Goal: Information Seeking & Learning: Learn about a topic

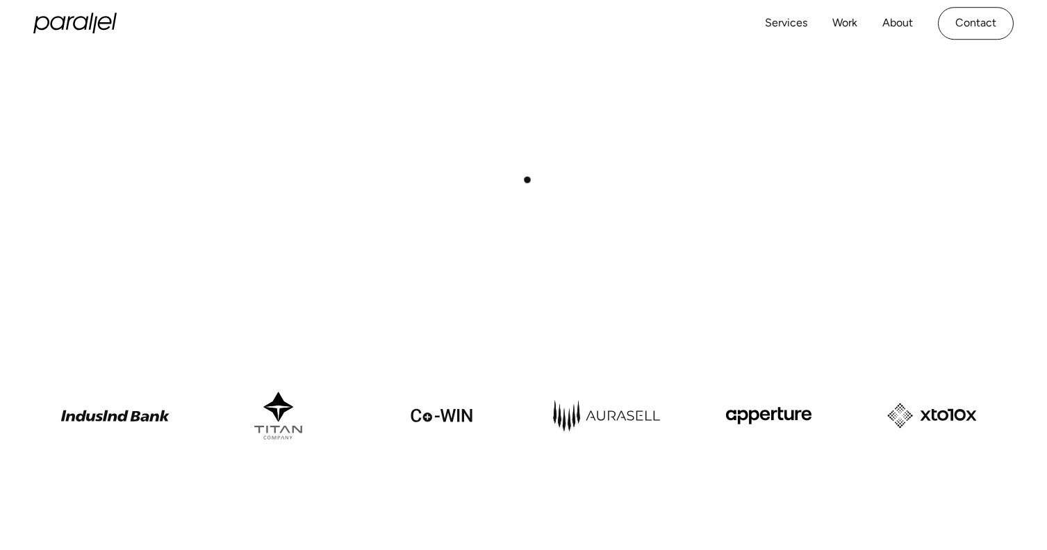
scroll to position [692, 0]
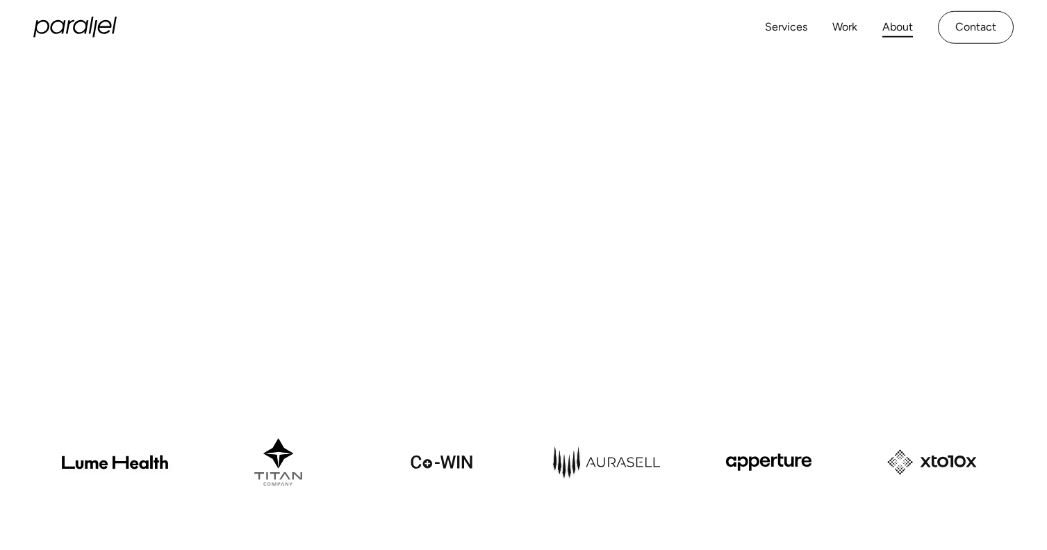
click at [902, 26] on link "About" at bounding box center [897, 27] width 31 height 20
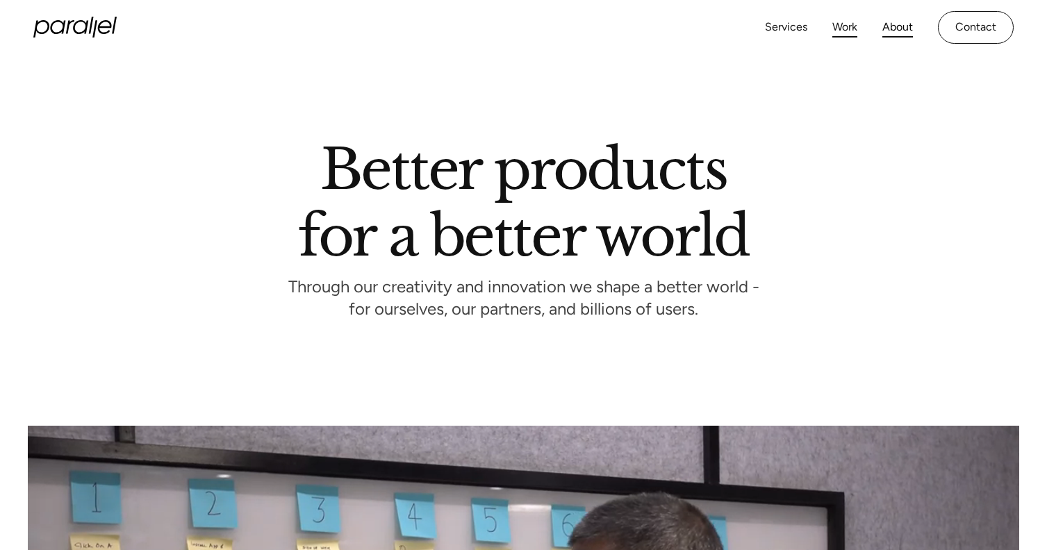
click at [845, 32] on link "Work" at bounding box center [844, 27] width 25 height 20
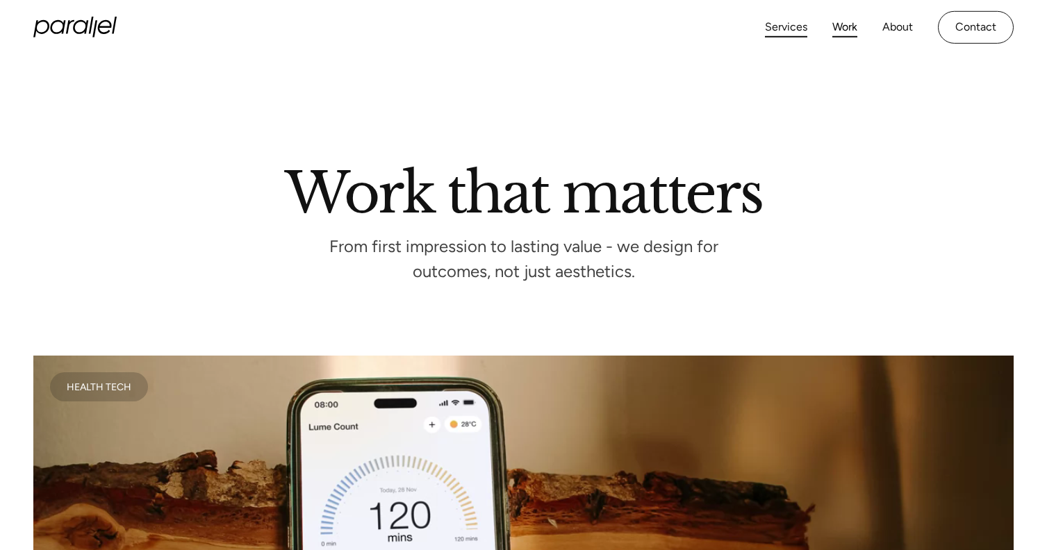
click at [796, 22] on link "Services" at bounding box center [786, 27] width 42 height 20
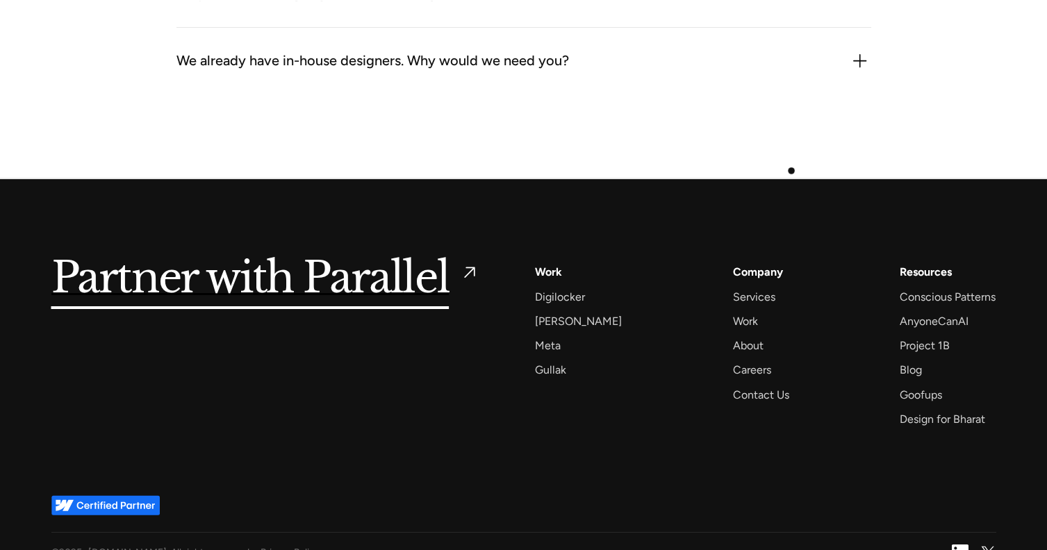
scroll to position [4432, 0]
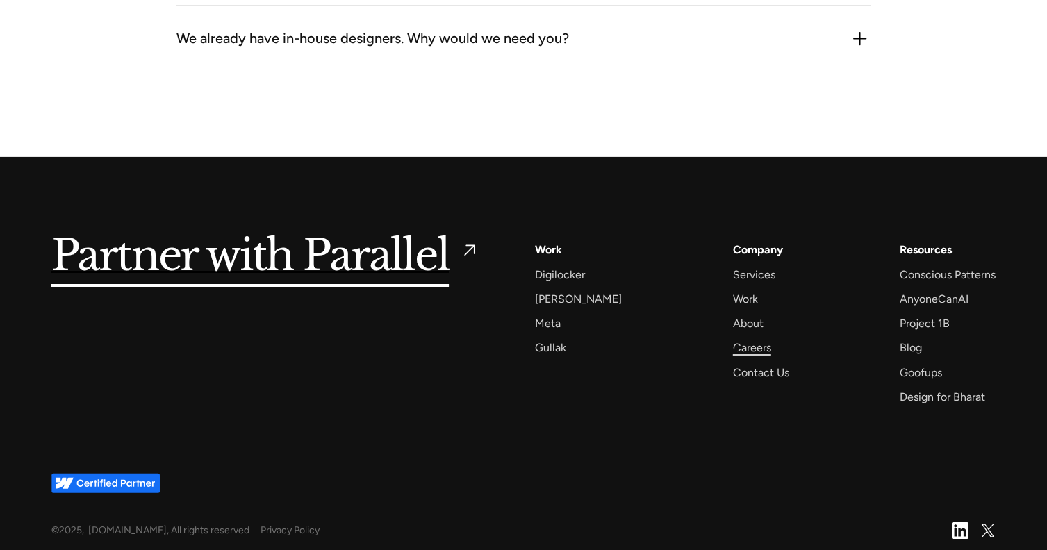
click at [735, 349] on div "Careers" at bounding box center [752, 347] width 38 height 19
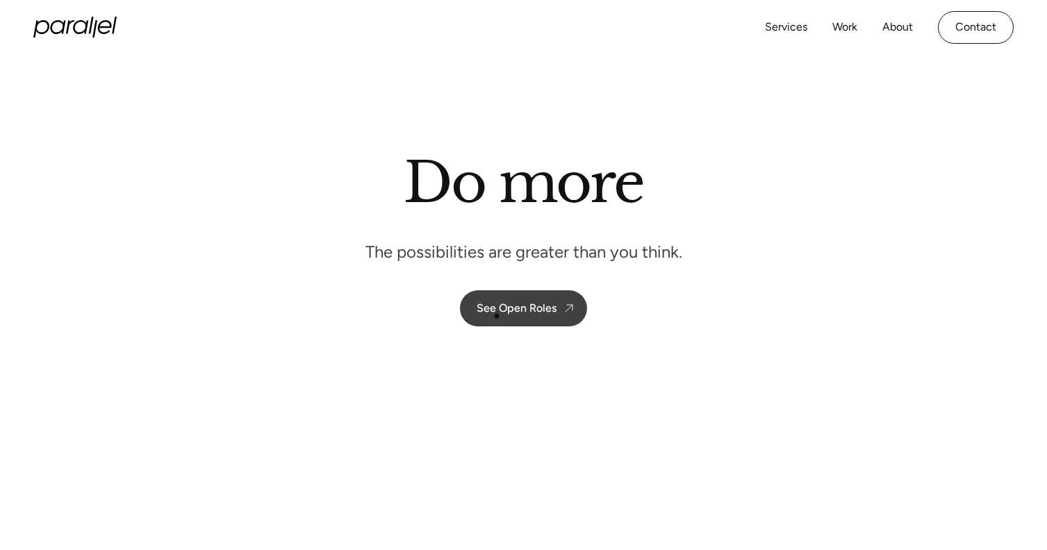
click at [497, 316] on link "See Open Roles" at bounding box center [523, 308] width 127 height 36
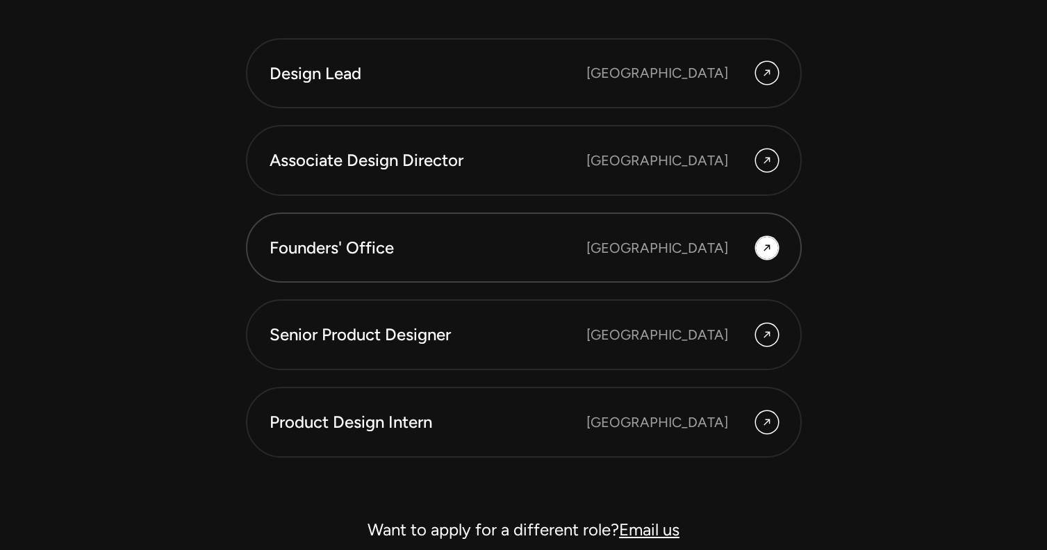
scroll to position [3843, 0]
click at [464, 327] on div "Senior Product Designer" at bounding box center [428, 334] width 317 height 24
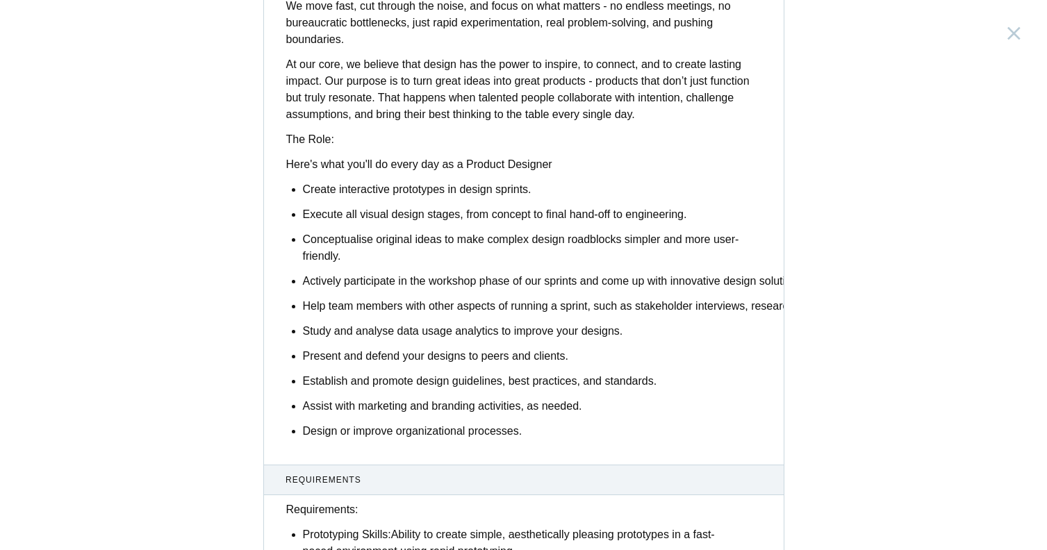
scroll to position [354, 0]
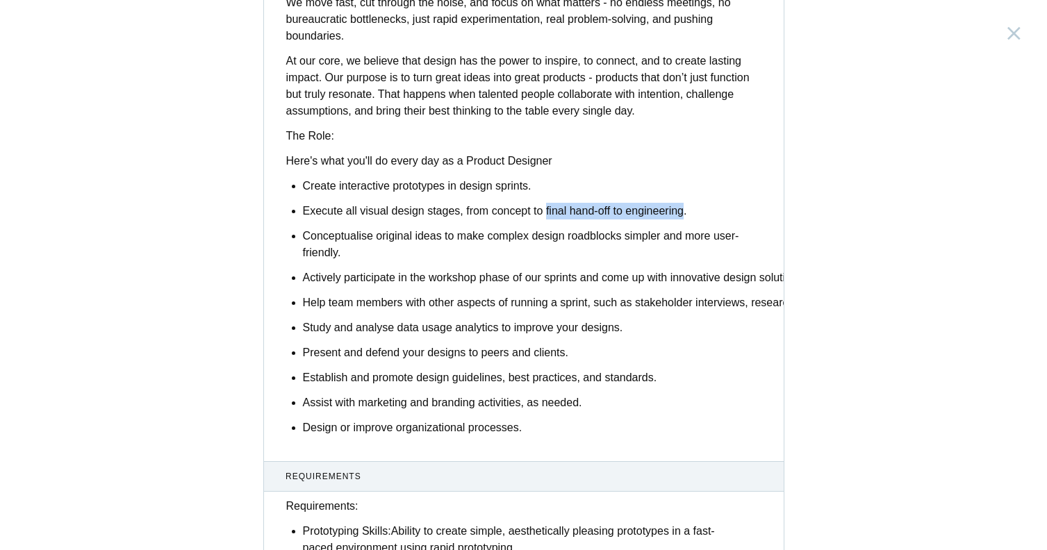
drag, startPoint x: 550, startPoint y: 194, endPoint x: 685, endPoint y: 190, distance: 135.5
click at [685, 203] on p "Execute all visual design stages, from concept to final hand-off to engineering." at bounding box center [532, 211] width 459 height 17
copy p "final hand-off to engineering"
drag, startPoint x: 360, startPoint y: 195, endPoint x: 688, endPoint y: 192, distance: 328.6
click at [688, 203] on p "Execute all visual design stages, from concept to final hand-off to engineering." at bounding box center [532, 211] width 459 height 17
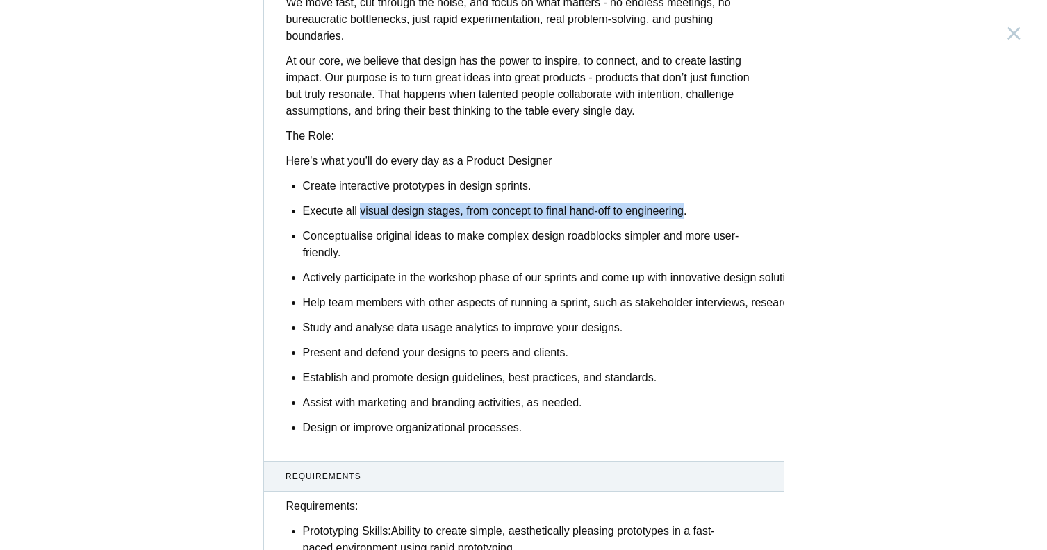
copy p "visual design stages, from concept to final hand-off to engineering"
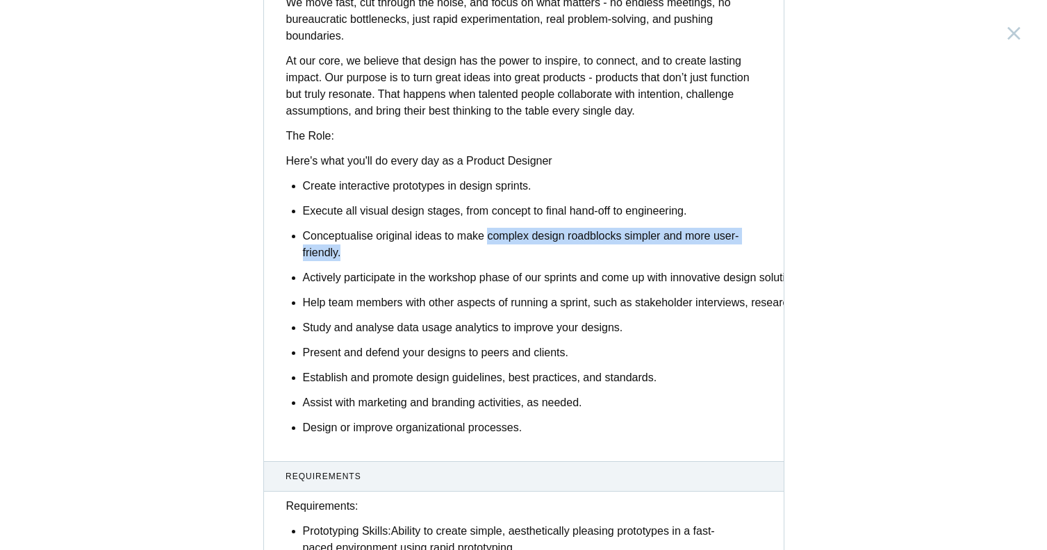
drag, startPoint x: 488, startPoint y: 220, endPoint x: 506, endPoint y: 233, distance: 23.3
click at [506, 233] on p "Conceptualise original ideas to make complex design roadblocks simpler and more…" at bounding box center [532, 244] width 459 height 33
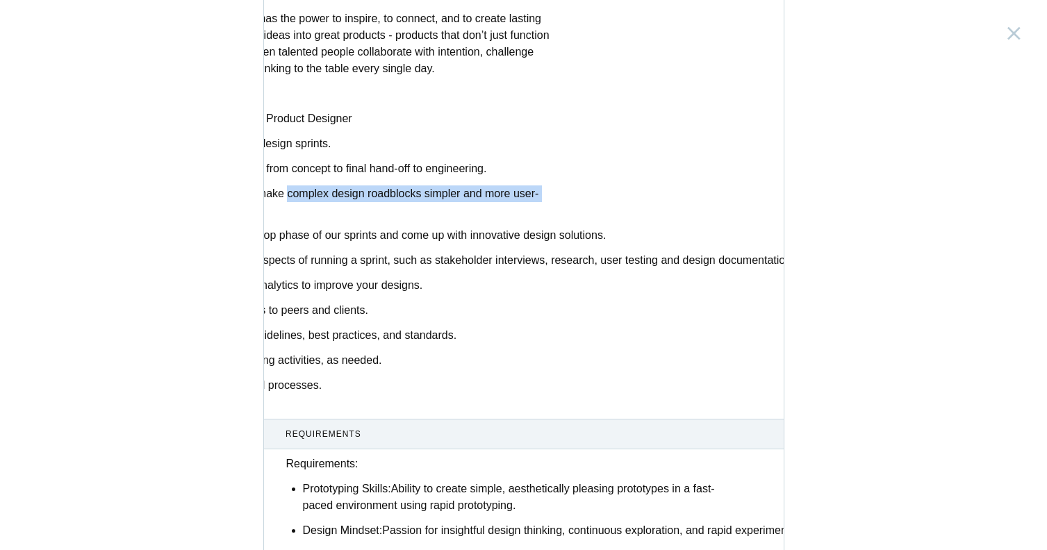
scroll to position [0, 219]
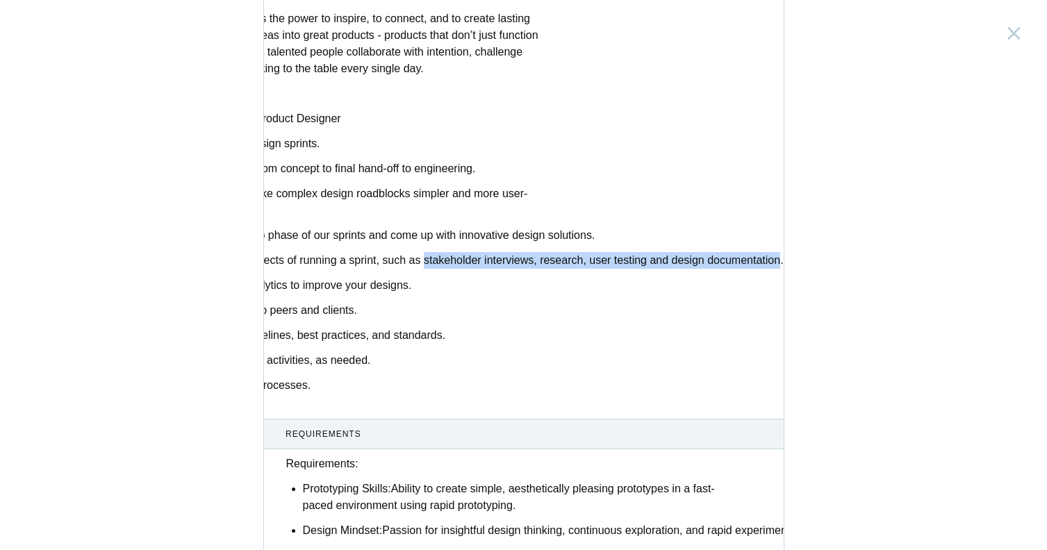
drag, startPoint x: 420, startPoint y: 243, endPoint x: 779, endPoint y: 242, distance: 359.9
click at [550, 252] on p "Help team members with other aspects of running a sprint, such as stakeholder i…" at bounding box center [321, 260] width 459 height 17
copy p "stakeholder interviews, research, user testing and design documentation"
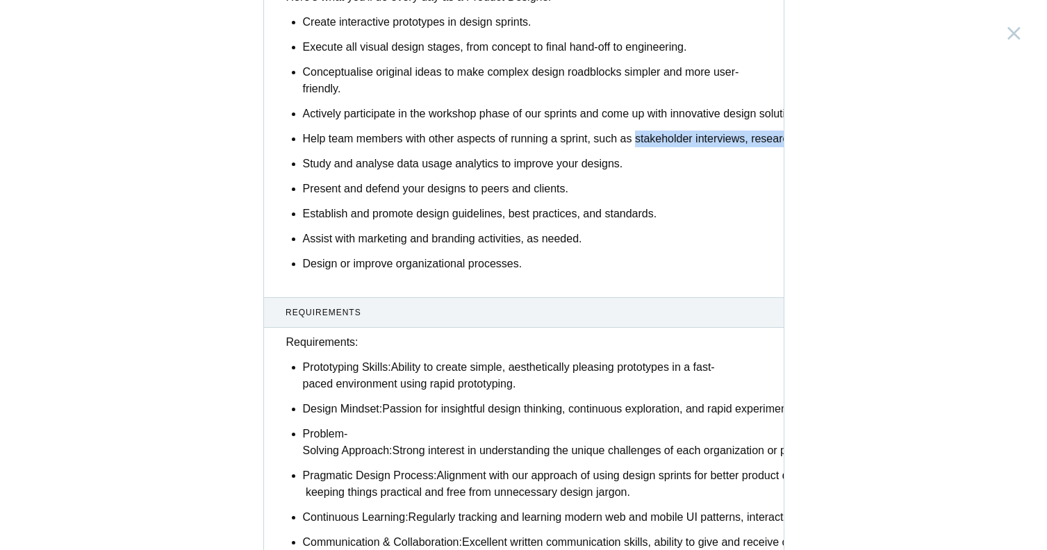
scroll to position [519, 0]
